Goal: Information Seeking & Learning: Learn about a topic

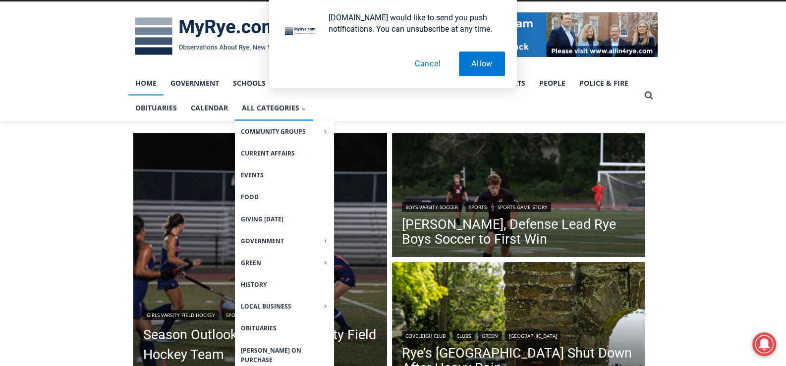
scroll to position [198, 0]
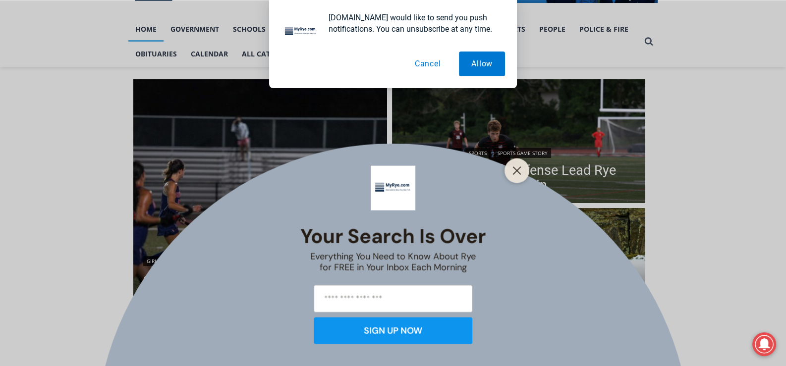
click at [429, 61] on button "Cancel" at bounding box center [427, 64] width 51 height 25
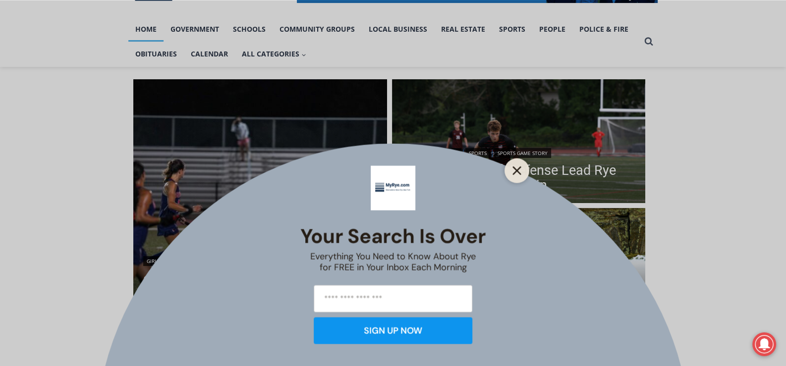
click at [520, 170] on icon "Close" at bounding box center [516, 170] width 9 height 9
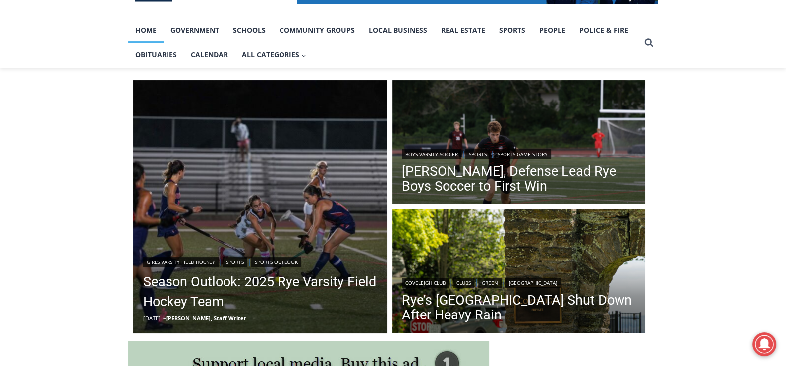
scroll to position [99, 0]
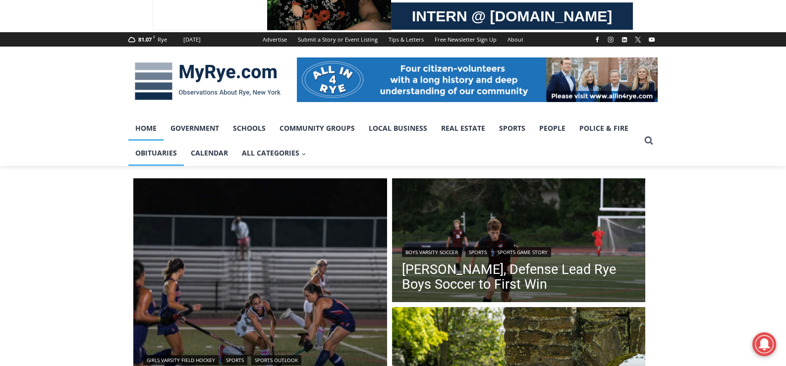
click at [153, 148] on link "Obituaries" at bounding box center [155, 153] width 55 height 25
